Goal: Find specific page/section: Find specific page/section

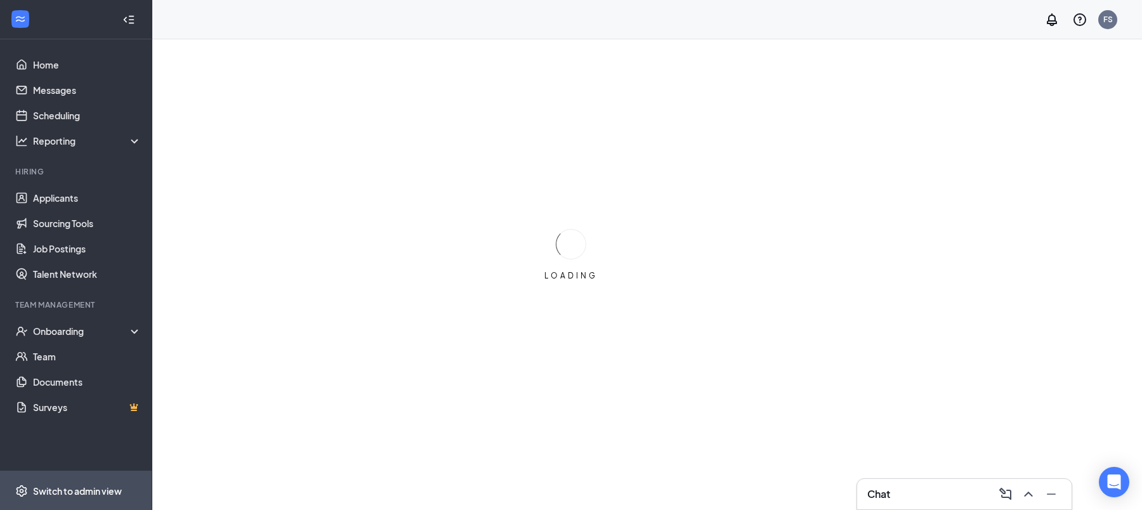
click at [99, 495] on div "Switch to admin view" at bounding box center [77, 491] width 89 height 13
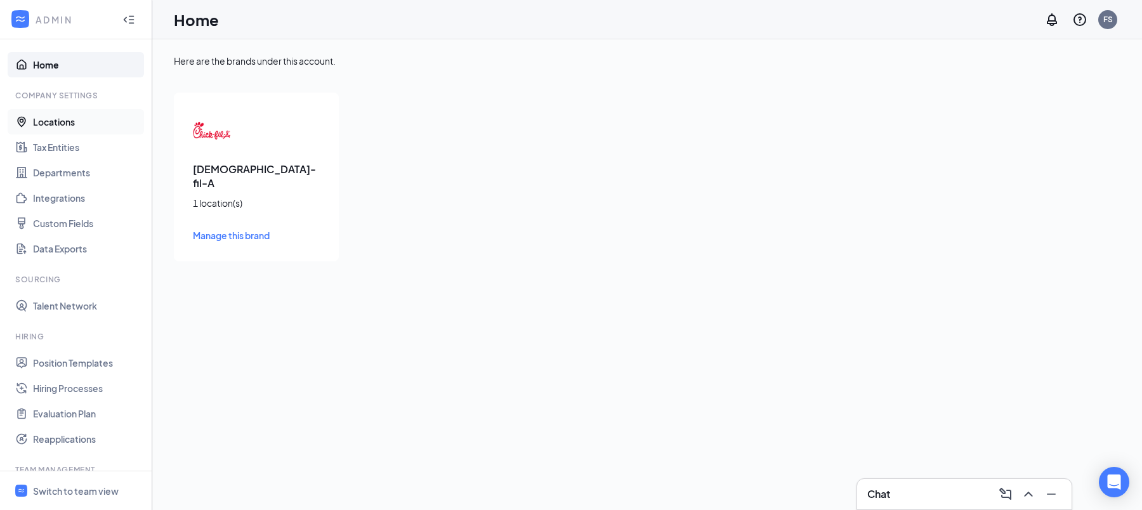
click at [73, 126] on link "Locations" at bounding box center [87, 121] width 108 height 25
